Goal: Task Accomplishment & Management: Manage account settings

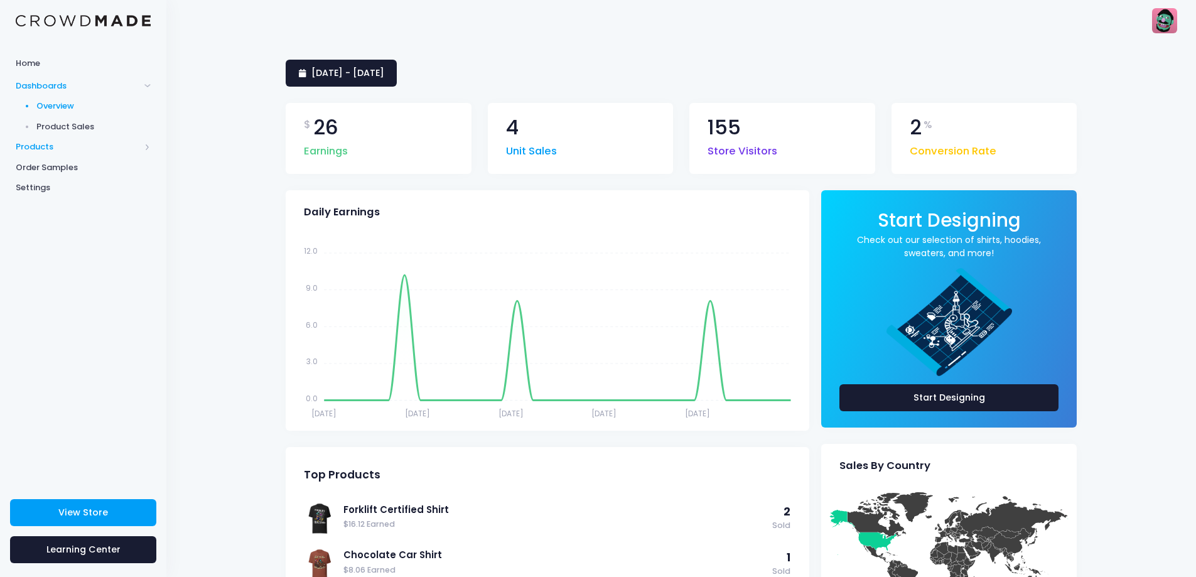
click at [74, 142] on span "Products" at bounding box center [78, 147] width 124 height 13
click at [82, 143] on span "Product Editor" at bounding box center [93, 147] width 115 height 13
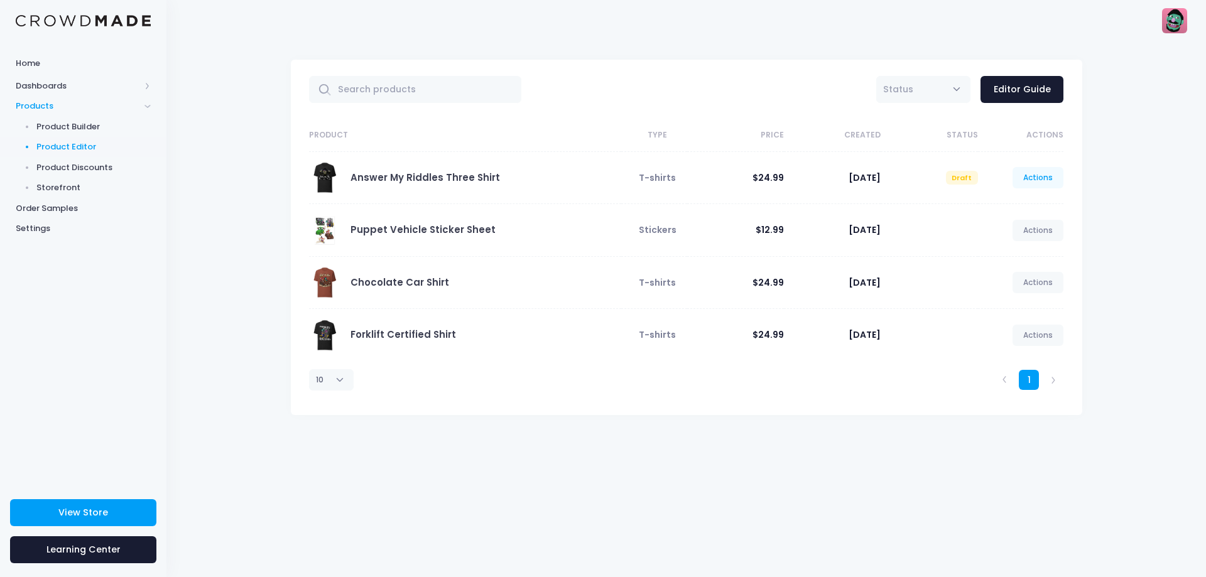
click at [1033, 177] on link "Actions" at bounding box center [1037, 177] width 51 height 21
click at [1011, 229] on link "Preview" at bounding box center [1024, 230] width 67 height 22
drag, startPoint x: 205, startPoint y: 50, endPoint x: 306, endPoint y: 4, distance: 110.4
click at [205, 50] on div "All Active Draft Status Editor Guide Product Type Price Created Status Actions …" at bounding box center [685, 309] width 1039 height 536
